Goal: Complete application form

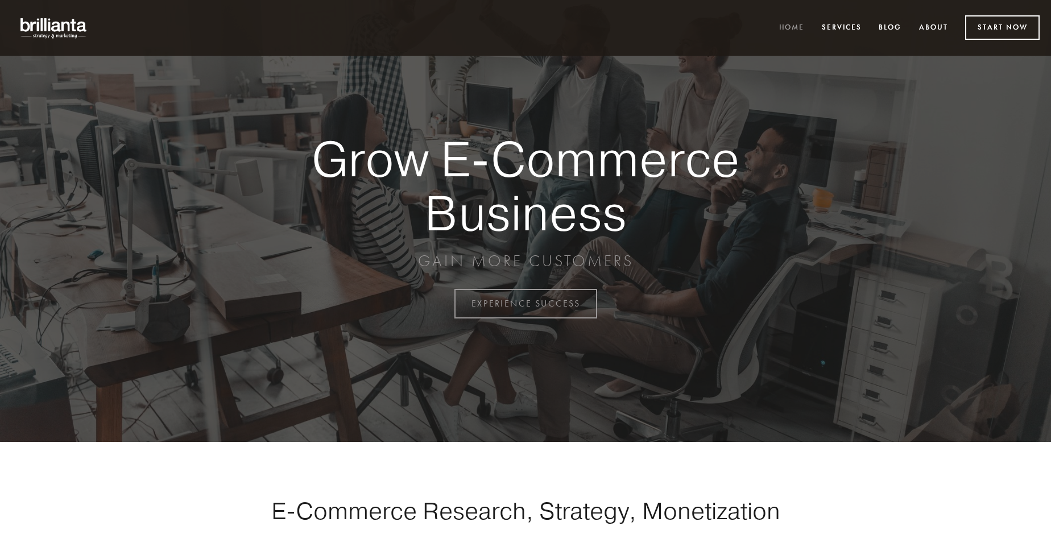
scroll to position [2980, 0]
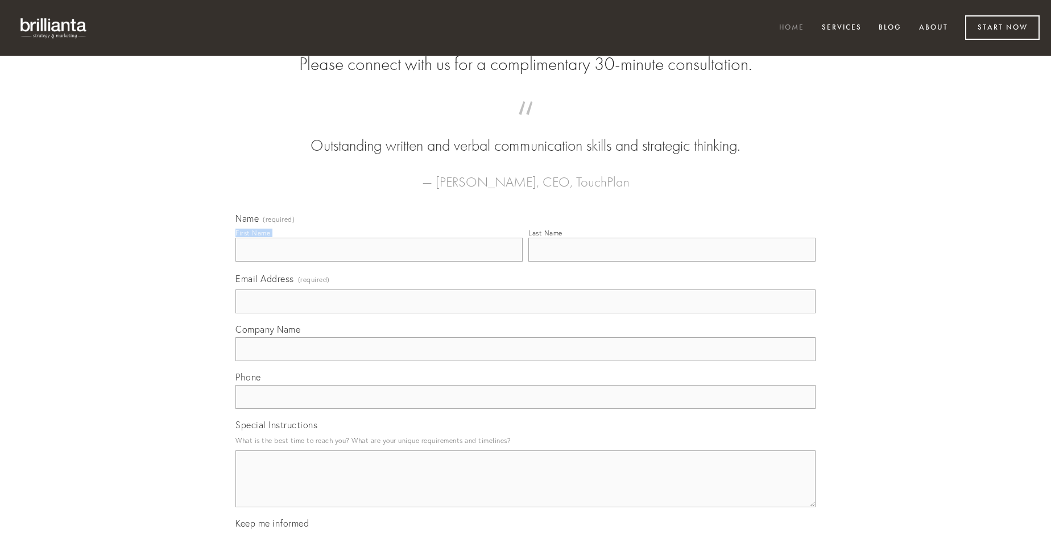
type input "[PERSON_NAME]"
click at [671, 262] on input "Last Name" at bounding box center [671, 250] width 287 height 24
type input "[PERSON_NAME]"
click at [525, 313] on input "Email Address (required)" at bounding box center [525, 301] width 580 height 24
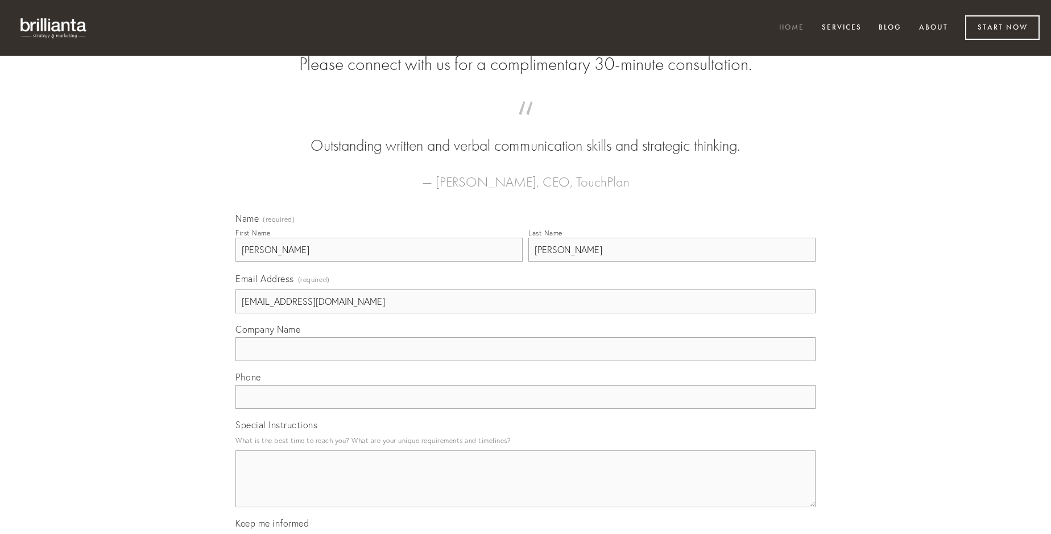
type input "[EMAIL_ADDRESS][DOMAIN_NAME]"
click at [525, 361] on input "Company Name" at bounding box center [525, 349] width 580 height 24
type input "sponte"
click at [525, 409] on input "text" at bounding box center [525, 397] width 580 height 24
click at [525, 489] on textarea "Special Instructions" at bounding box center [525, 478] width 580 height 57
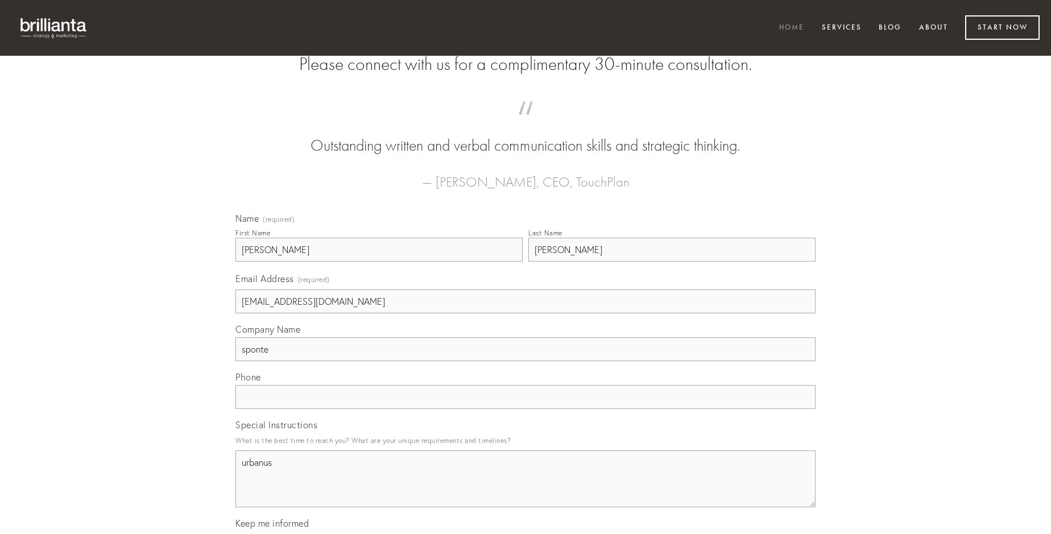
type textarea "urbanus"
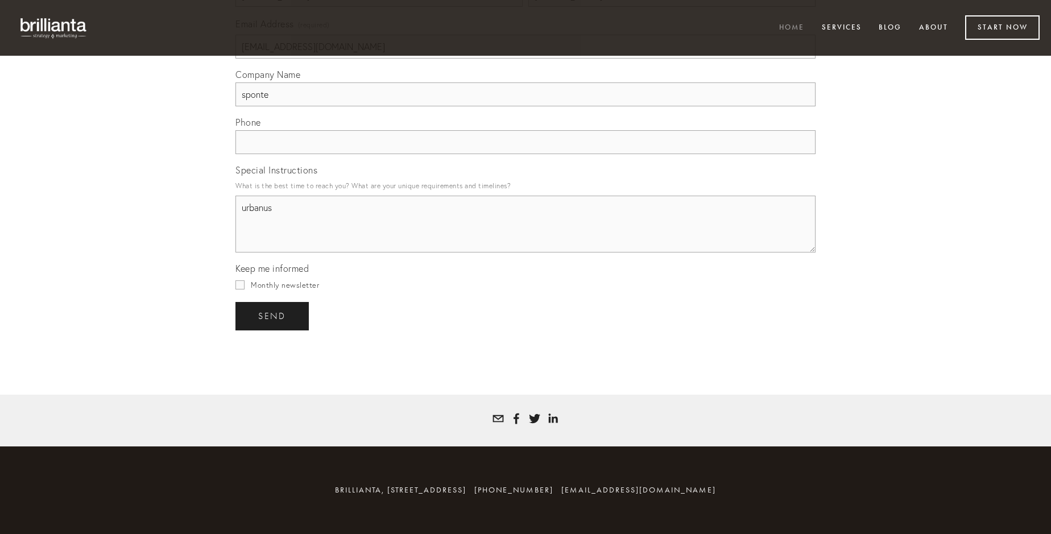
click at [273, 316] on span "send" at bounding box center [272, 316] width 28 height 10
